Goal: Feedback & Contribution: Submit feedback/report problem

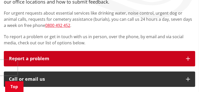
scroll to position [69, 0]
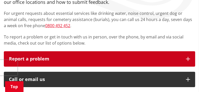
click at [42, 59] on p "Report a problem" at bounding box center [95, 58] width 172 height 5
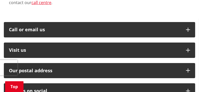
scroll to position [241, 0]
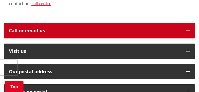
click at [36, 32] on div "Call or email us" at bounding box center [95, 30] width 172 height 5
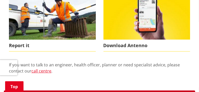
scroll to position [171, 0]
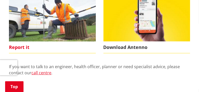
click at [20, 48] on span "Report it" at bounding box center [52, 47] width 87 height 12
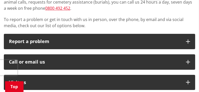
scroll to position [84, 0]
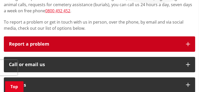
click at [36, 44] on p "Report a problem" at bounding box center [95, 43] width 172 height 5
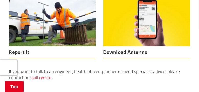
scroll to position [166, 0]
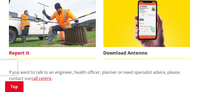
click at [21, 53] on span "Report it" at bounding box center [52, 53] width 87 height 12
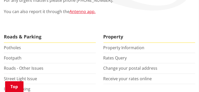
scroll to position [78, 0]
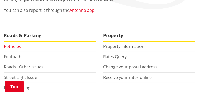
click at [15, 46] on link "Potholes" at bounding box center [12, 46] width 17 height 6
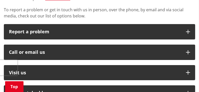
scroll to position [97, 0]
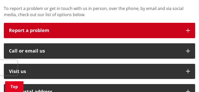
click at [122, 31] on p "Report a problem" at bounding box center [95, 30] width 172 height 5
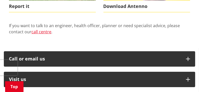
scroll to position [182, 0]
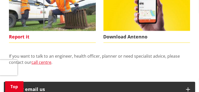
click at [24, 38] on span "Report it" at bounding box center [52, 37] width 87 height 12
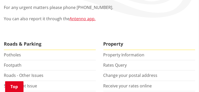
scroll to position [73, 0]
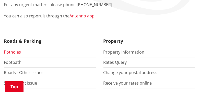
click at [15, 53] on link "Potholes" at bounding box center [12, 52] width 17 height 6
